Goal: Navigation & Orientation: Understand site structure

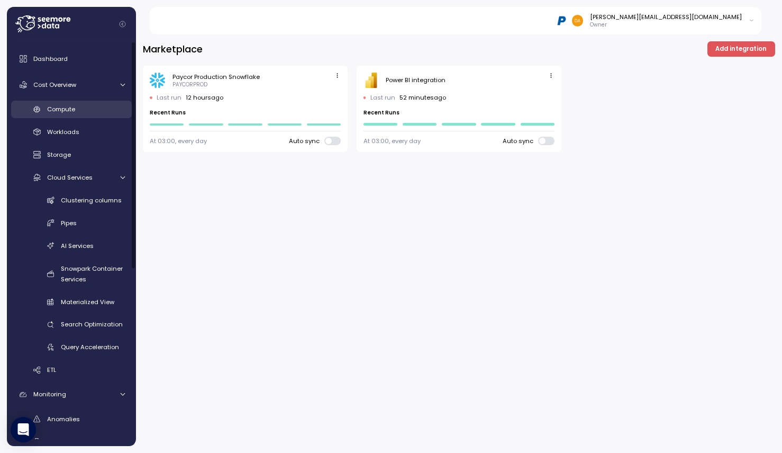
click at [61, 111] on span "Compute" at bounding box center [61, 109] width 28 height 8
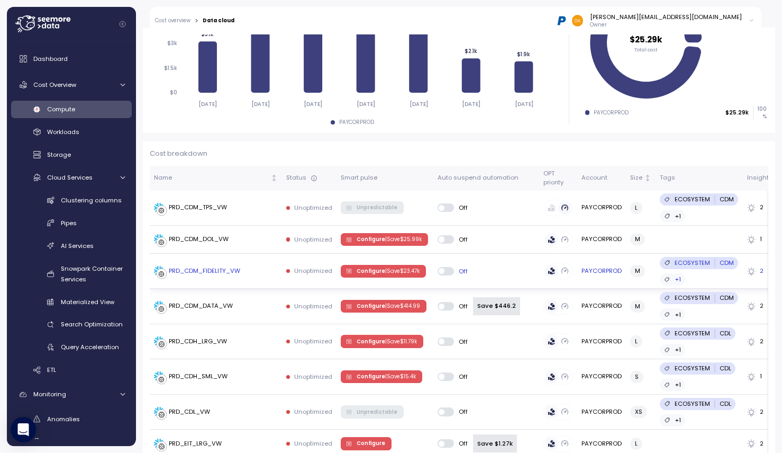
scroll to position [212, 0]
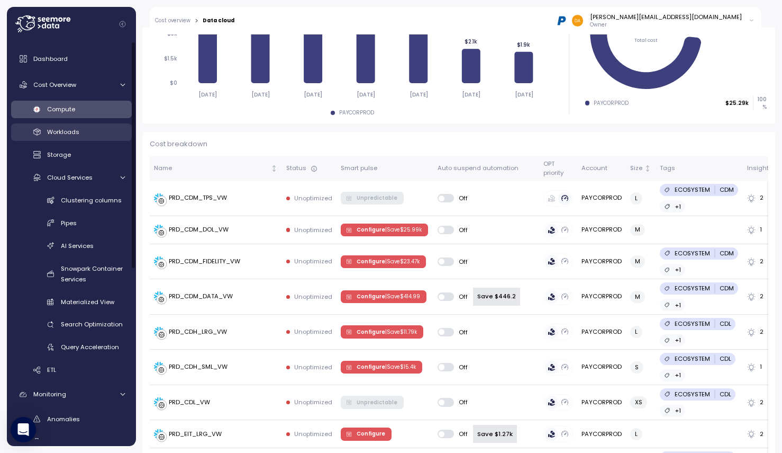
click at [61, 131] on span "Workloads" at bounding box center [63, 132] width 32 height 8
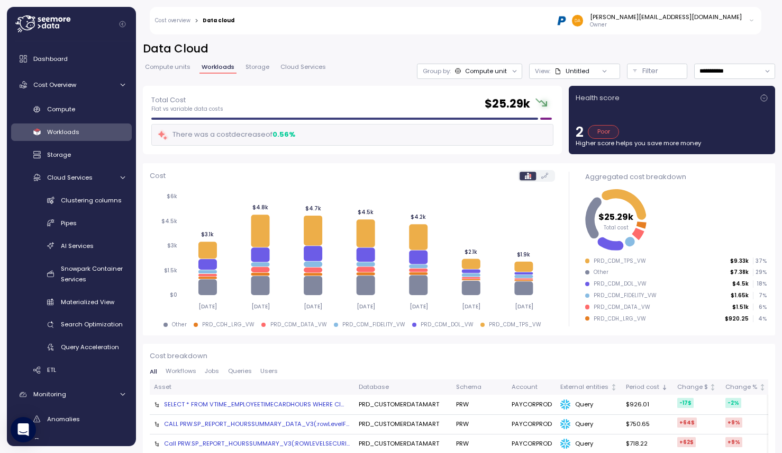
click at [600, 134] on div "Poor" at bounding box center [603, 132] width 31 height 14
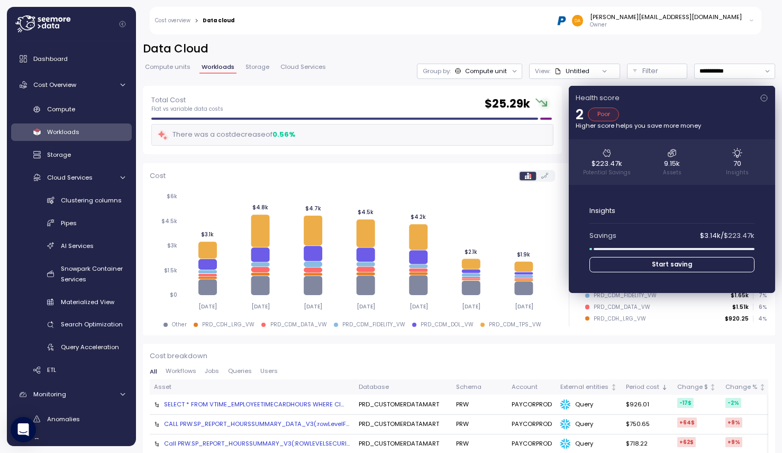
click at [706, 124] on p "Higher score helps you save more money" at bounding box center [672, 125] width 193 height 8
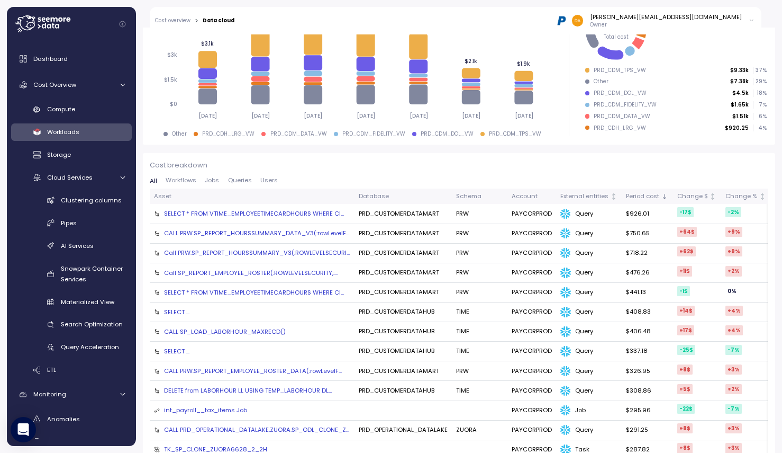
scroll to position [318, 0]
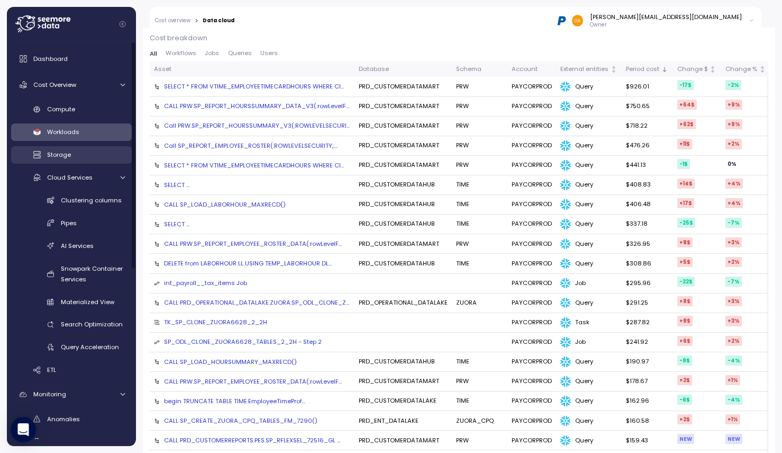
click at [49, 151] on span "Storage" at bounding box center [59, 154] width 24 height 8
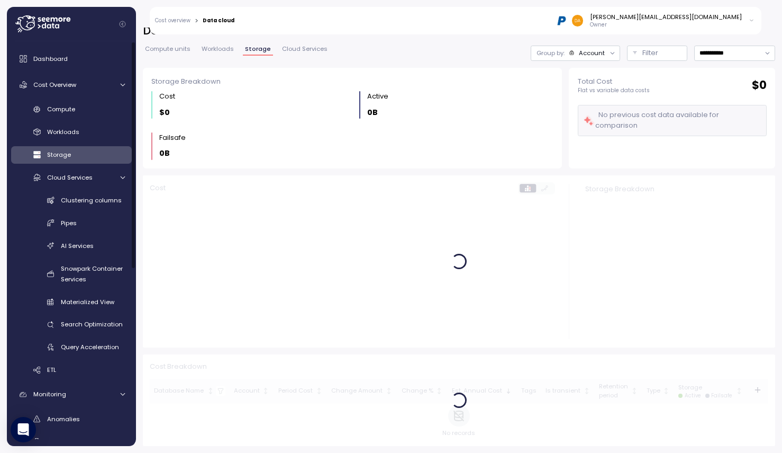
scroll to position [18, 0]
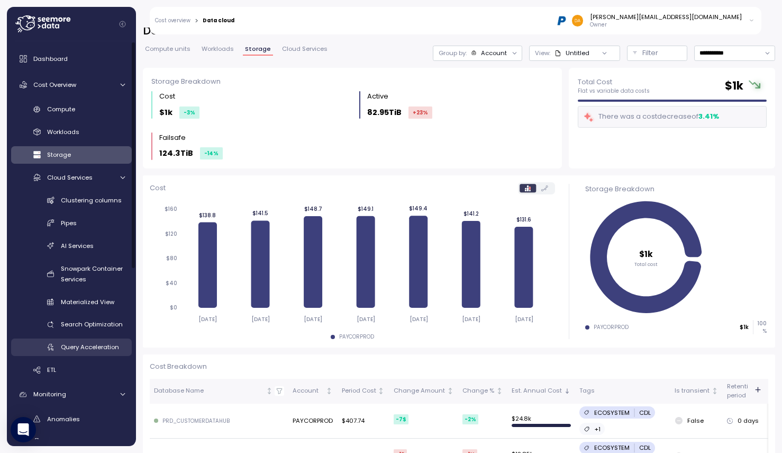
click at [74, 347] on span "Query Acceleration" at bounding box center [90, 346] width 58 height 8
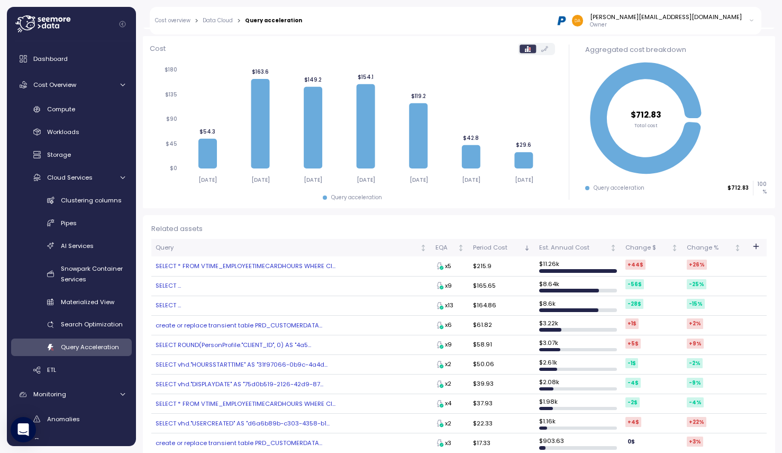
scroll to position [159, 0]
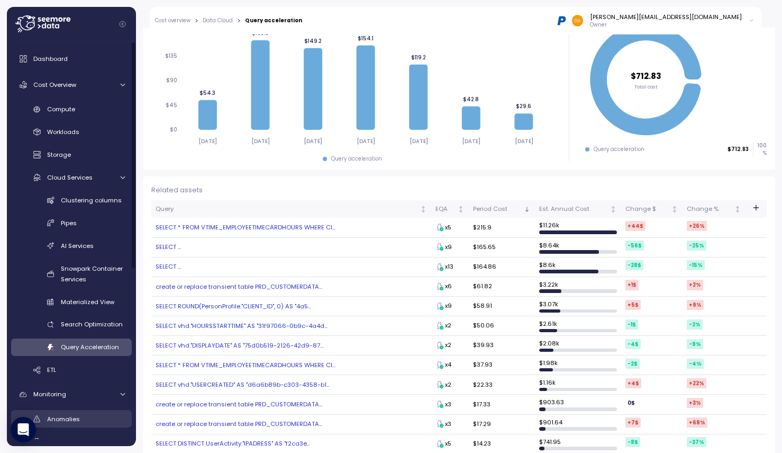
click at [53, 415] on span "Anomalies" at bounding box center [63, 418] width 33 height 8
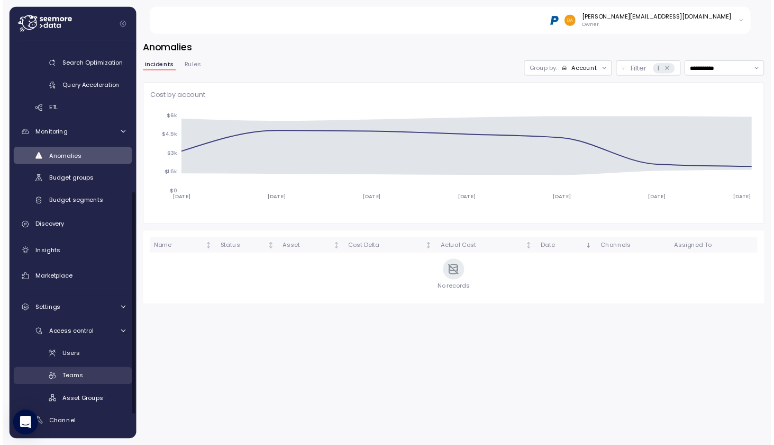
scroll to position [265, 0]
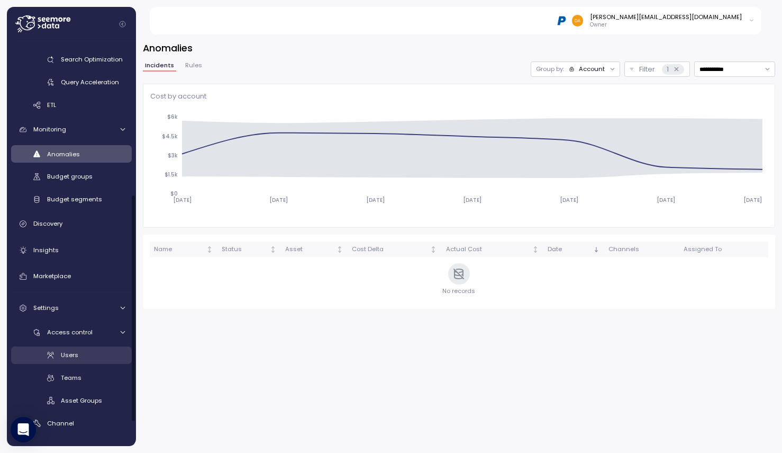
click at [76, 358] on span "Users" at bounding box center [69, 354] width 17 height 8
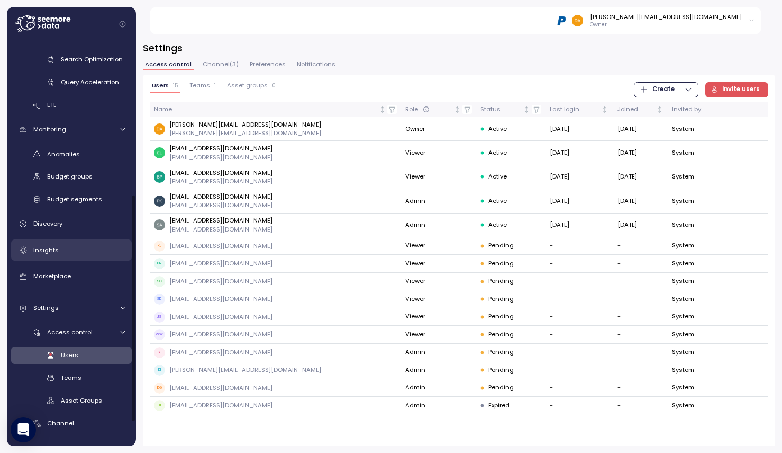
click at [41, 248] on span "Insights" at bounding box center [45, 250] width 25 height 8
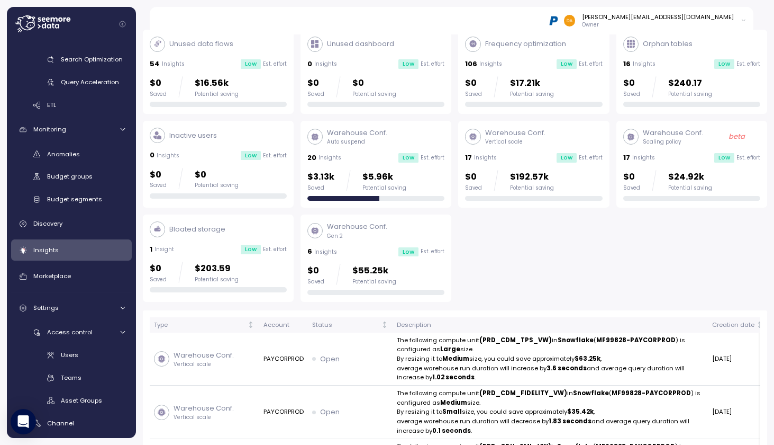
scroll to position [106, 0]
